Goal: Navigation & Orientation: Go to known website

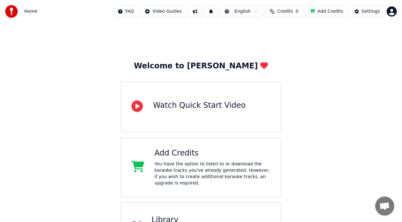
click at [382, 86] on div "Welcome to Youka Watch Quick Start Video Add Credits You have the option to lis…" at bounding box center [201, 167] width 402 height 289
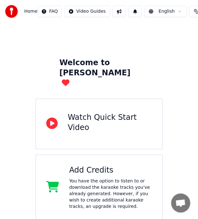
scroll to position [5, 0]
